Goal: Check status: Check status

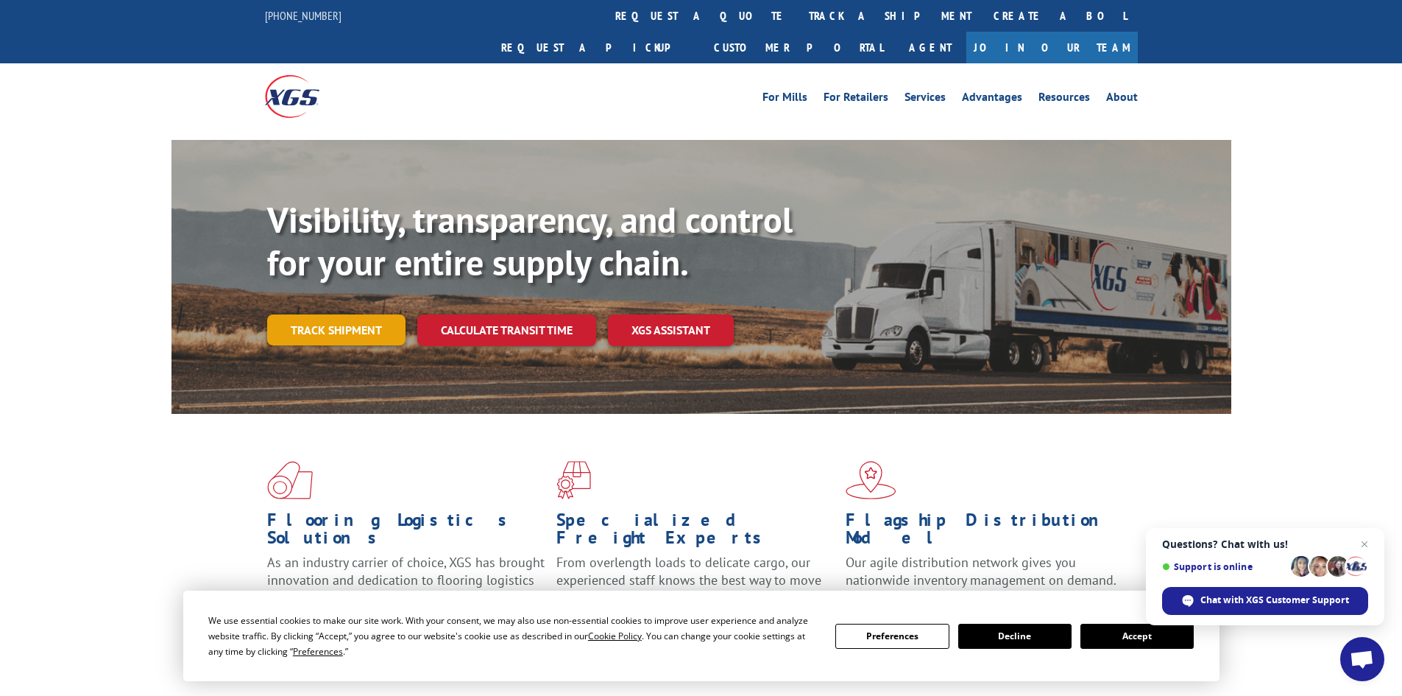
click at [325, 314] on link "Track shipment" at bounding box center [336, 329] width 138 height 31
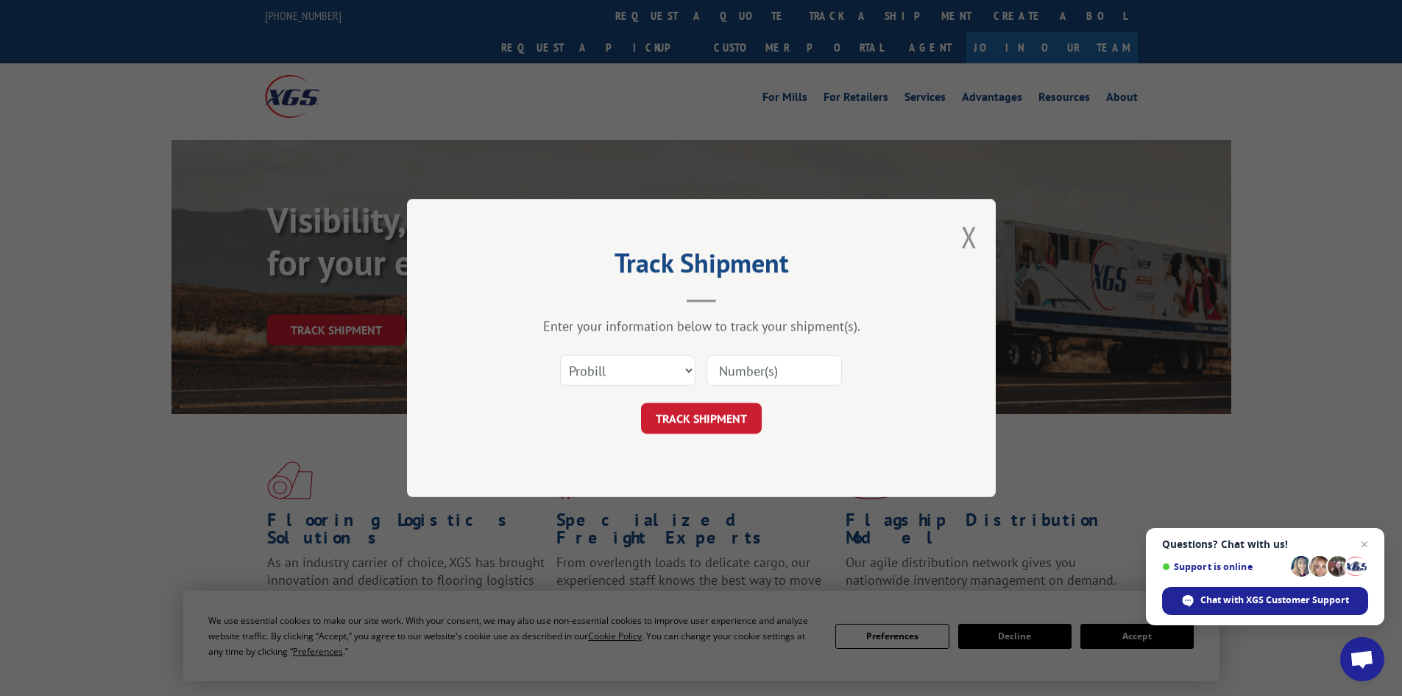
drag, startPoint x: 615, startPoint y: 353, endPoint x: 615, endPoint y: 370, distance: 16.9
click at [615, 361] on div "Select category... Probill BOL PO" at bounding box center [702, 370] width 442 height 49
click at [615, 379] on select "Select category... Probill BOL PO" at bounding box center [627, 370] width 135 height 31
select select "po"
click at [560, 355] on select "Select category... Probill BOL PO" at bounding box center [627, 370] width 135 height 31
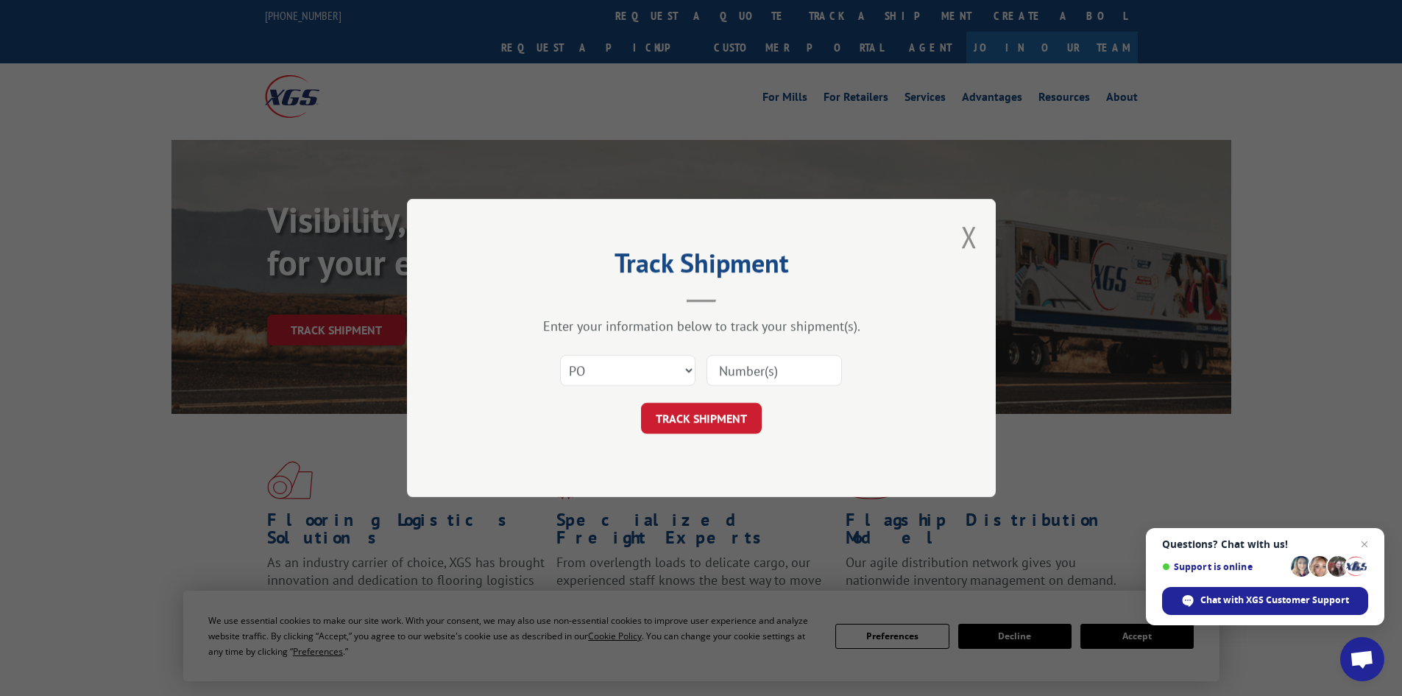
click at [771, 373] on input at bounding box center [774, 370] width 135 height 31
paste input "82504890"
type input "82504890"
click at [690, 410] on button "TRACK SHIPMENT" at bounding box center [701, 418] width 121 height 31
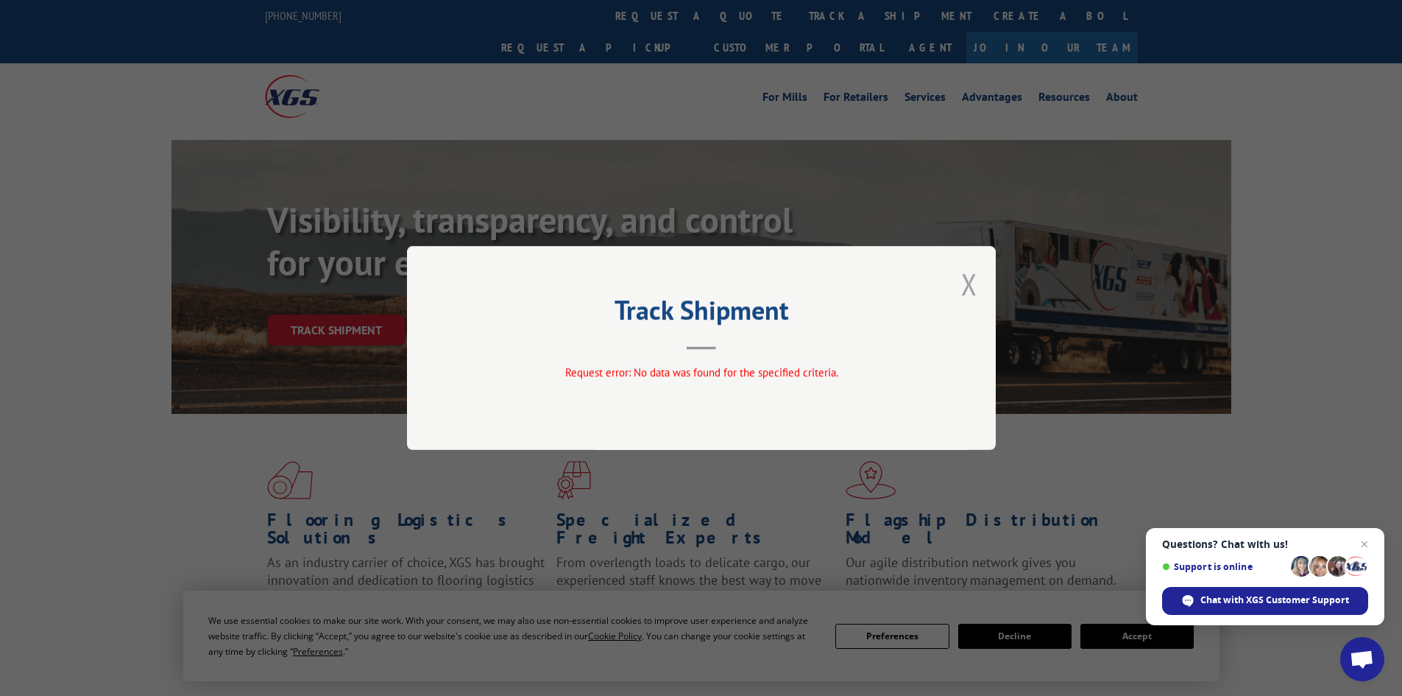
click at [975, 279] on button "Close modal" at bounding box center [969, 283] width 16 height 39
